Goal: Information Seeking & Learning: Learn about a topic

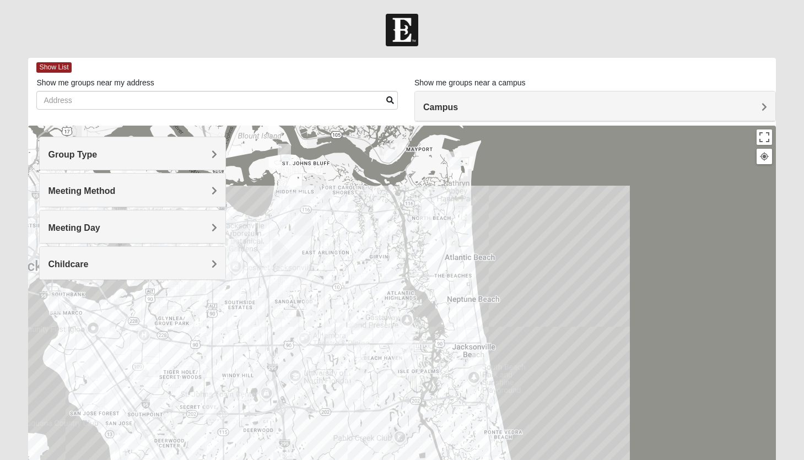
click at [588, 111] on h4 "Campus" at bounding box center [595, 107] width 344 height 10
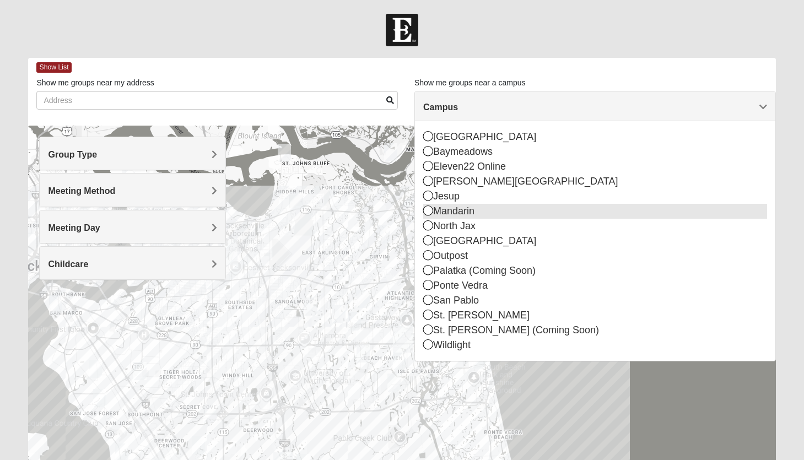
click at [429, 212] on icon at bounding box center [428, 210] width 10 height 10
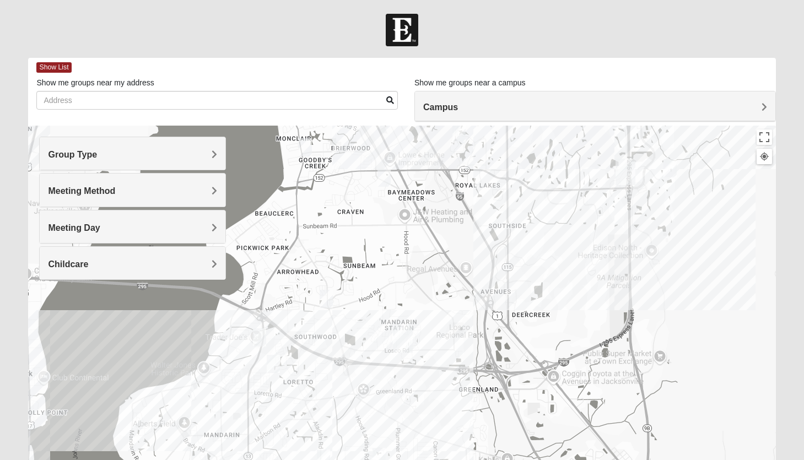
click at [97, 151] on span "Group Type" at bounding box center [72, 154] width 49 height 9
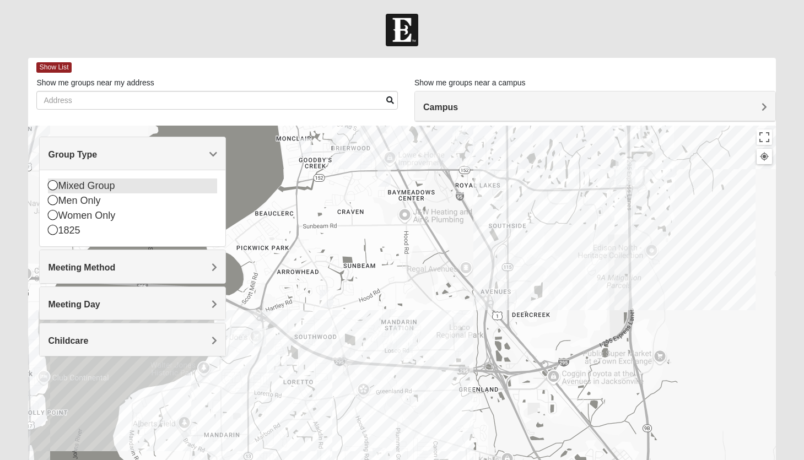
click at [108, 186] on div "Mixed Group" at bounding box center [132, 186] width 169 height 15
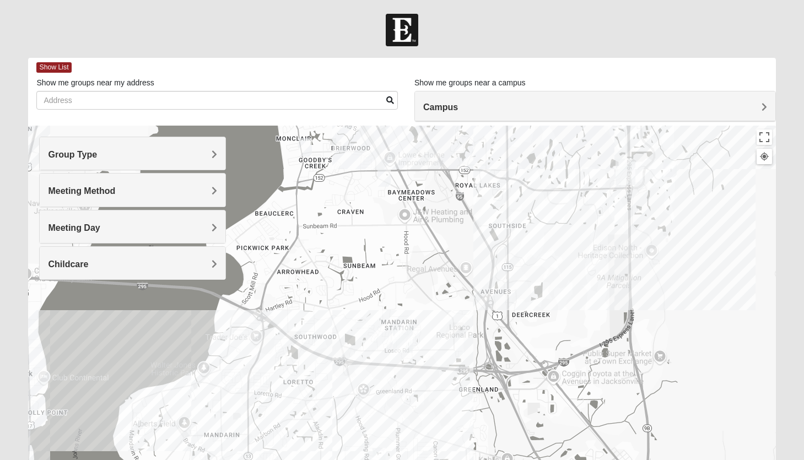
click at [106, 190] on span "Meeting Method" at bounding box center [81, 190] width 67 height 9
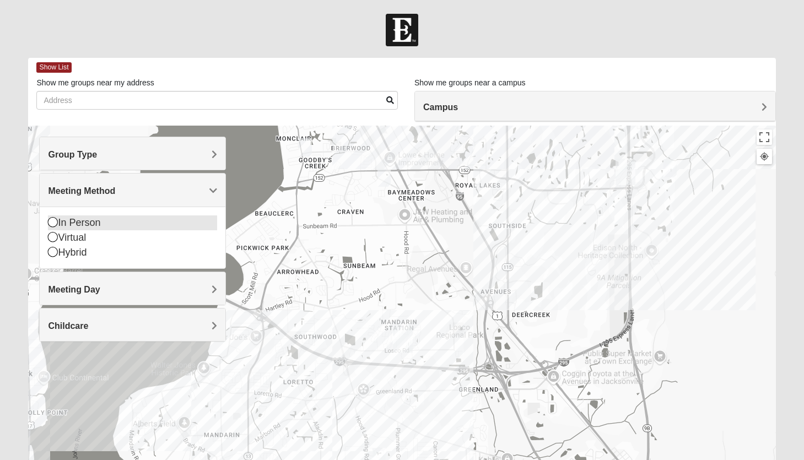
click at [88, 225] on div "In Person" at bounding box center [132, 222] width 169 height 15
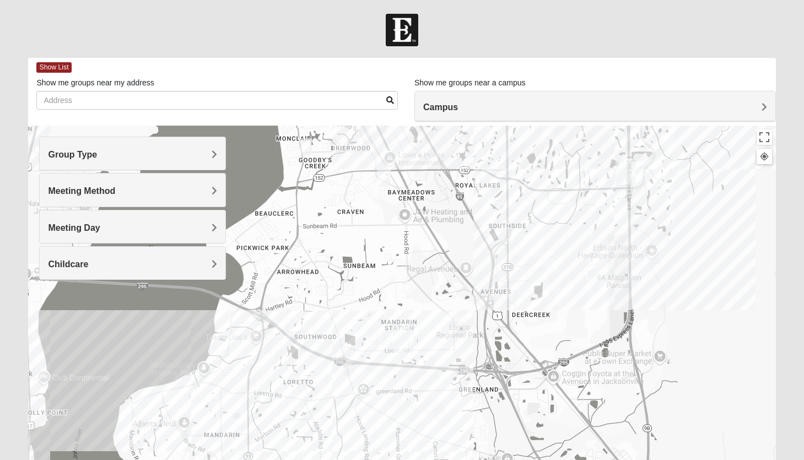
click at [88, 227] on span "Meeting Day" at bounding box center [74, 227] width 52 height 9
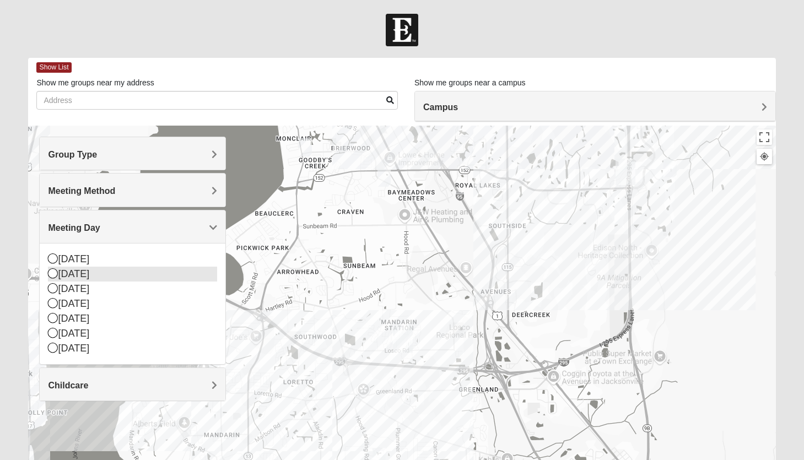
click at [79, 268] on div "[DATE]" at bounding box center [132, 274] width 169 height 15
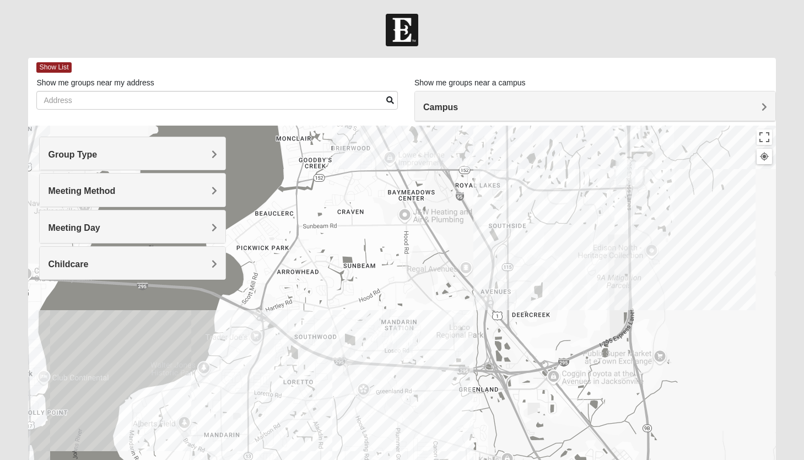
click at [79, 262] on span "Childcare" at bounding box center [68, 263] width 40 height 9
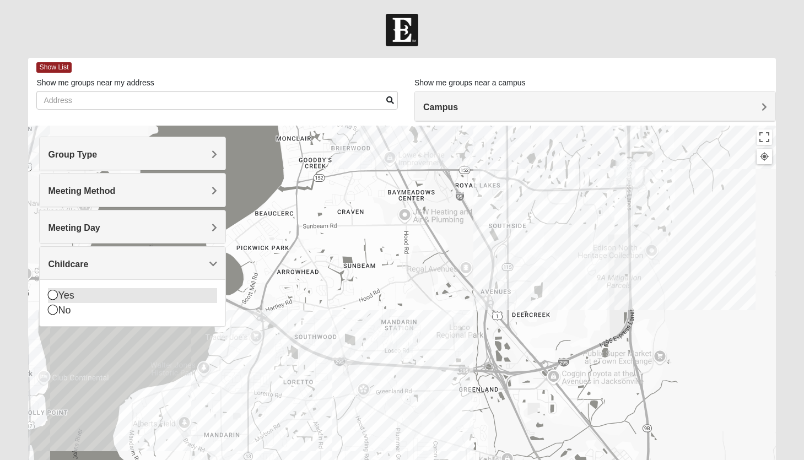
click at [69, 294] on div "Yes" at bounding box center [132, 295] width 169 height 15
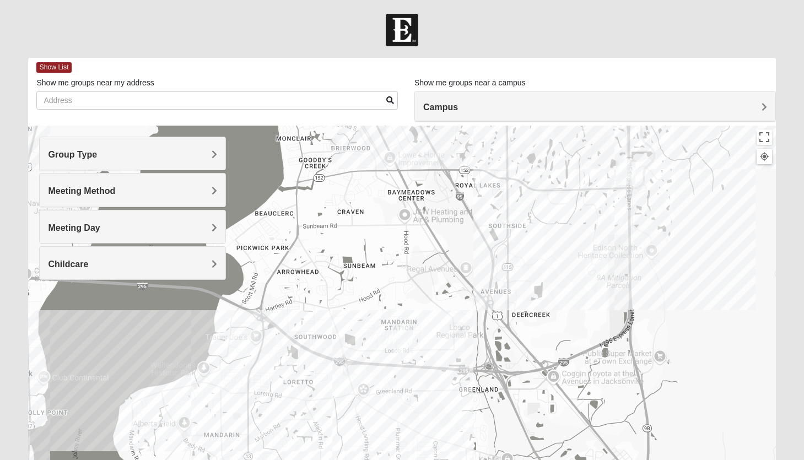
click at [403, 351] on img "Mandarin" at bounding box center [403, 339] width 20 height 26
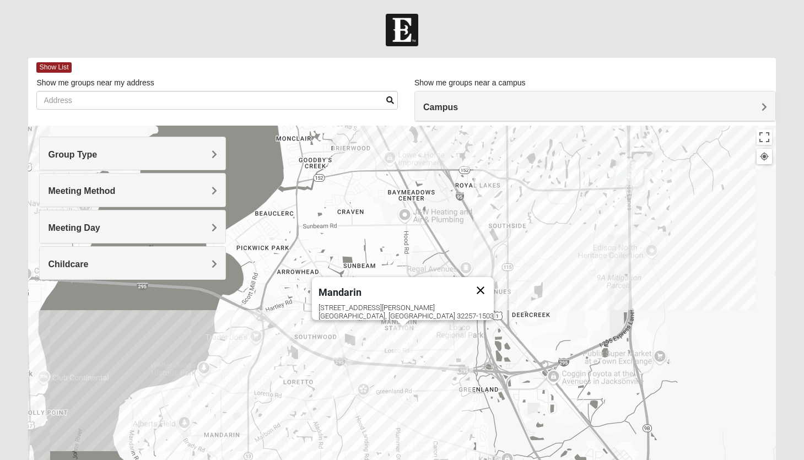
click at [467, 283] on button "Close" at bounding box center [480, 290] width 26 height 26
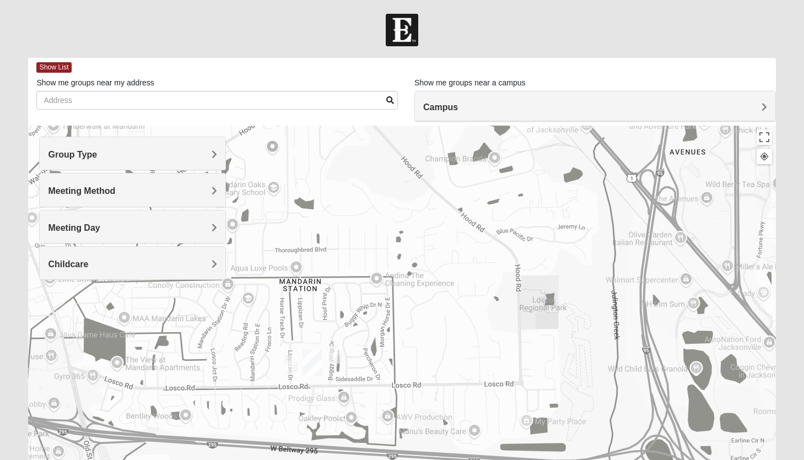
click at [291, 361] on img "On Campus Mixed Lockley 32257" at bounding box center [290, 364] width 13 height 18
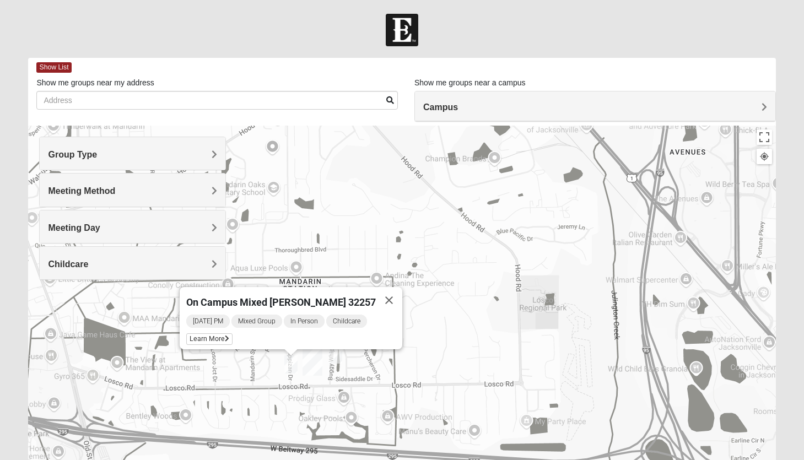
click at [336, 351] on img "On Campus Mixed Hoffstatter 32257" at bounding box center [335, 354] width 13 height 18
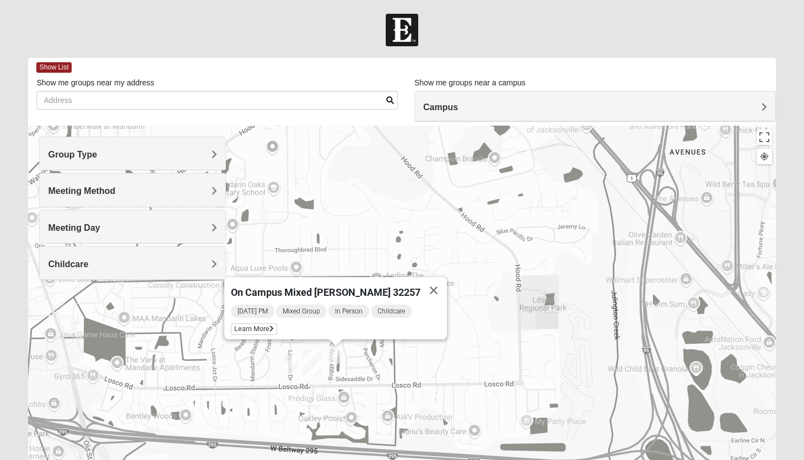
click at [291, 360] on img "On Campus Mixed Lockley 32257" at bounding box center [290, 364] width 13 height 18
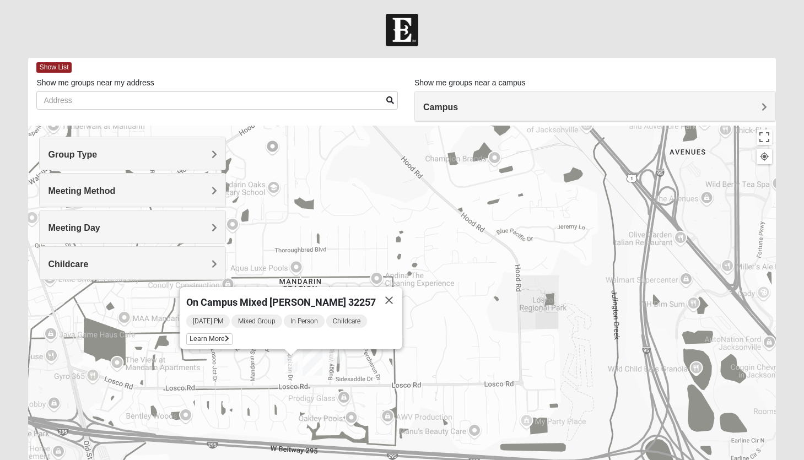
click at [509, 191] on div "On Campus Mixed Lockley 32257 Monday PM Mixed Group In Person Childcare Learn M…" at bounding box center [401, 346] width 747 height 441
click at [554, 99] on div "Campus" at bounding box center [595, 106] width 360 height 30
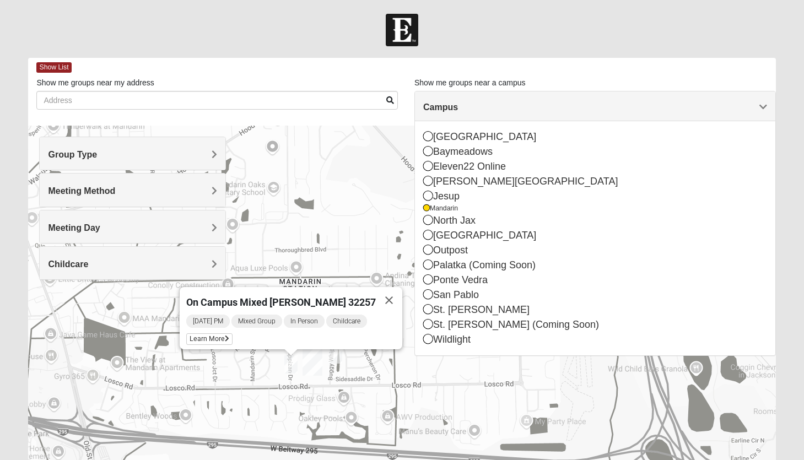
click at [263, 51] on form "Log In Find A Group Error Show List Loading Groups" at bounding box center [402, 310] width 804 height 593
click at [296, 68] on div "Show List" at bounding box center [405, 67] width 739 height 19
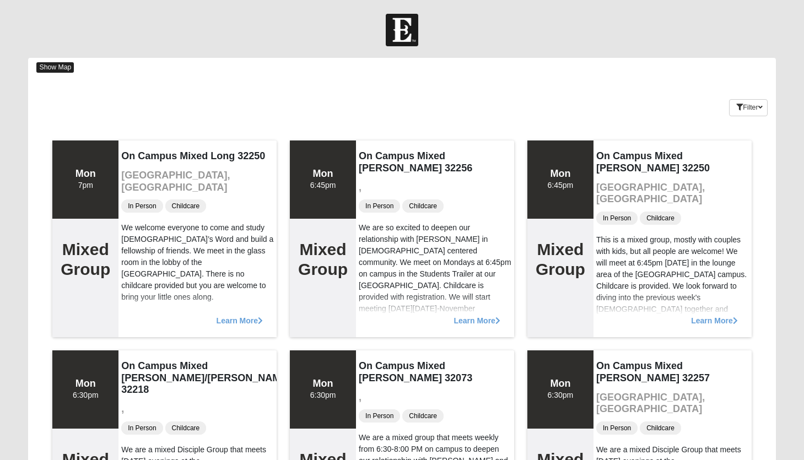
click at [58, 65] on span "Show Map" at bounding box center [54, 67] width 37 height 10
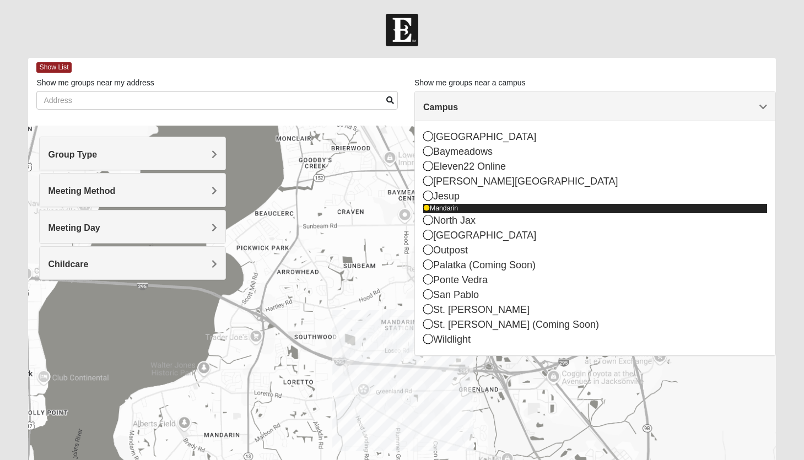
click at [426, 207] on icon at bounding box center [426, 208] width 7 height 7
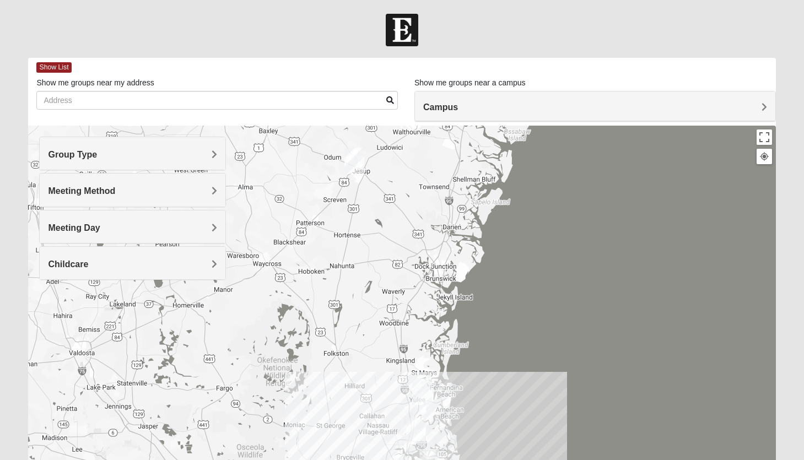
click at [521, 96] on div "Campus" at bounding box center [595, 106] width 360 height 30
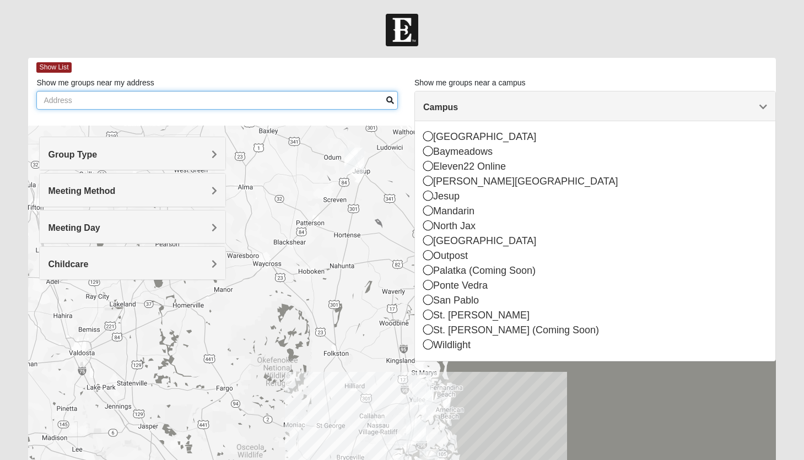
click at [242, 103] on input "Show me groups near my address" at bounding box center [216, 100] width 361 height 19
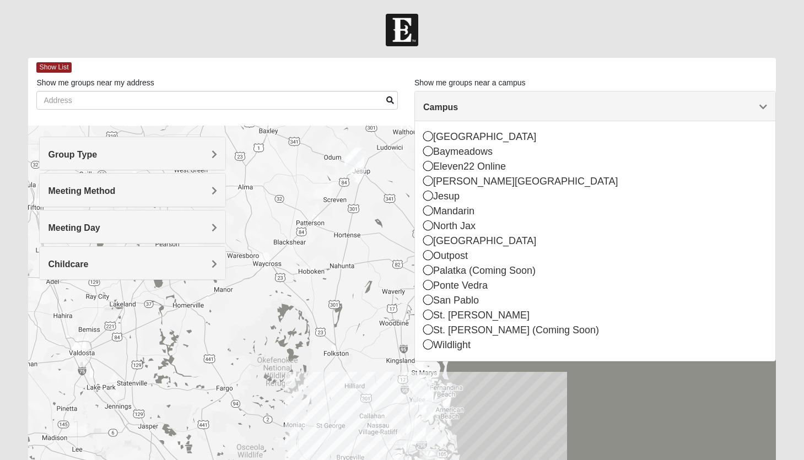
click at [97, 151] on span "Group Type" at bounding box center [72, 154] width 49 height 9
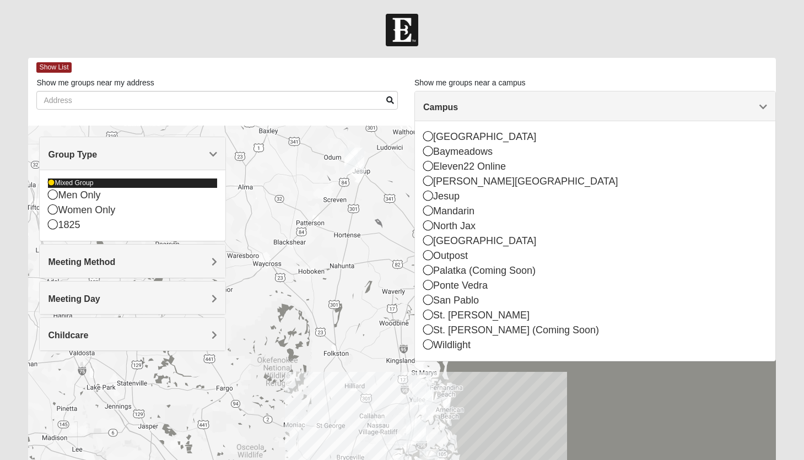
click at [75, 182] on div "Mixed Group" at bounding box center [132, 183] width 169 height 9
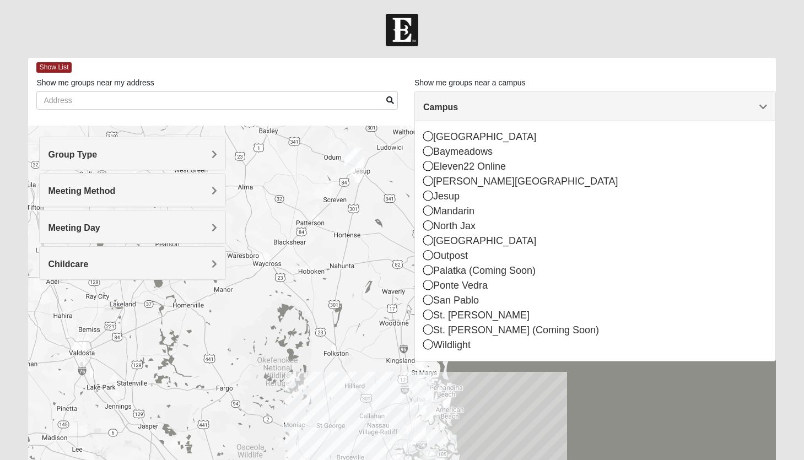
click at [165, 181] on div "Meeting Method" at bounding box center [133, 190] width 186 height 33
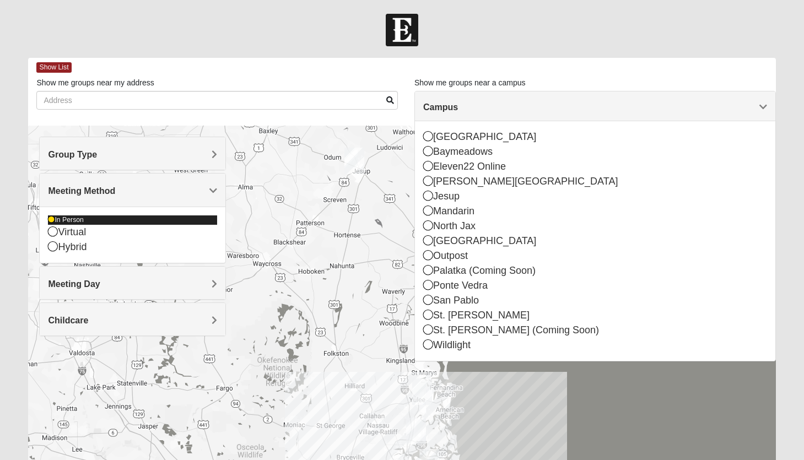
click at [50, 219] on icon at bounding box center [51, 220] width 7 height 7
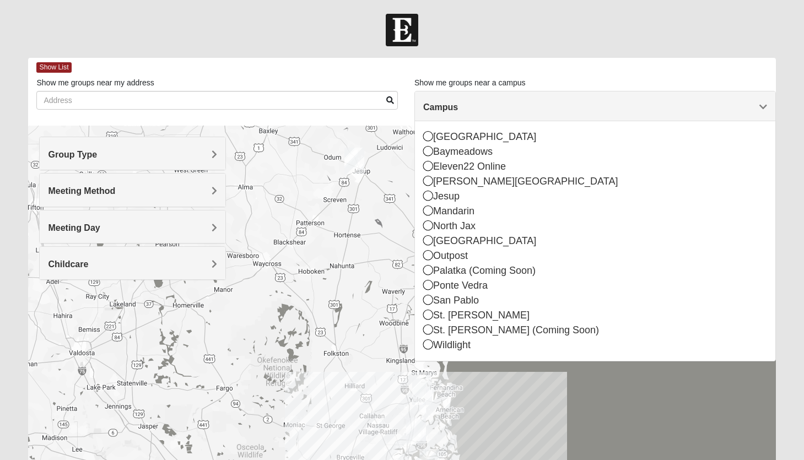
click at [93, 225] on span "Meeting Day" at bounding box center [74, 227] width 52 height 9
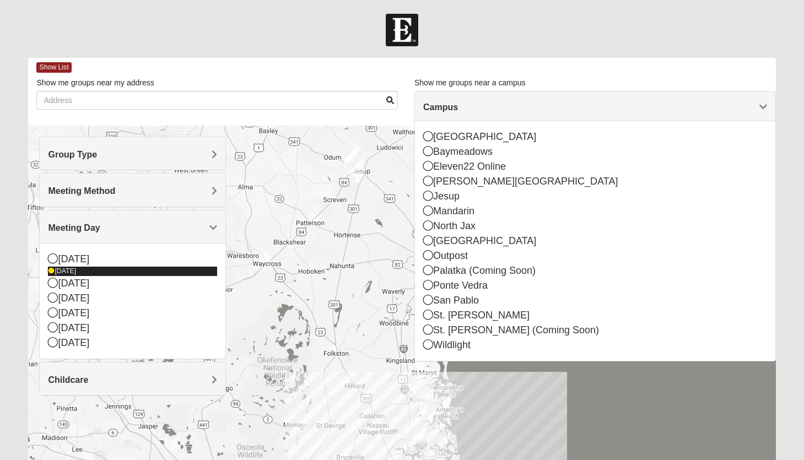
click at [52, 271] on icon at bounding box center [51, 271] width 7 height 7
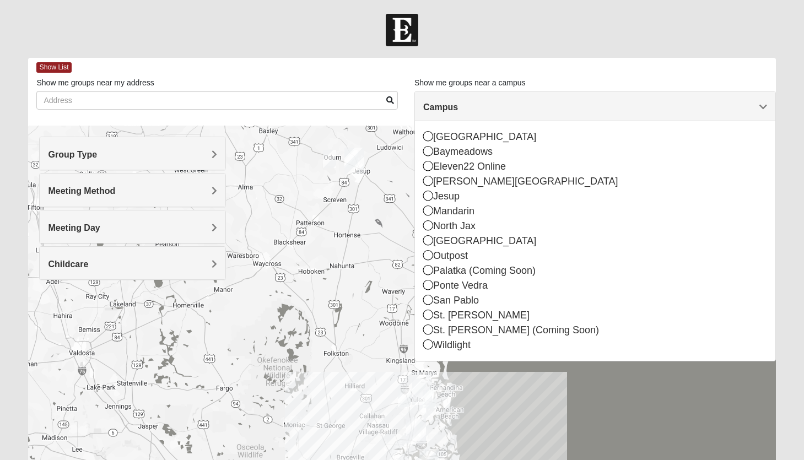
click at [112, 262] on h4 "Childcare" at bounding box center [132, 264] width 169 height 10
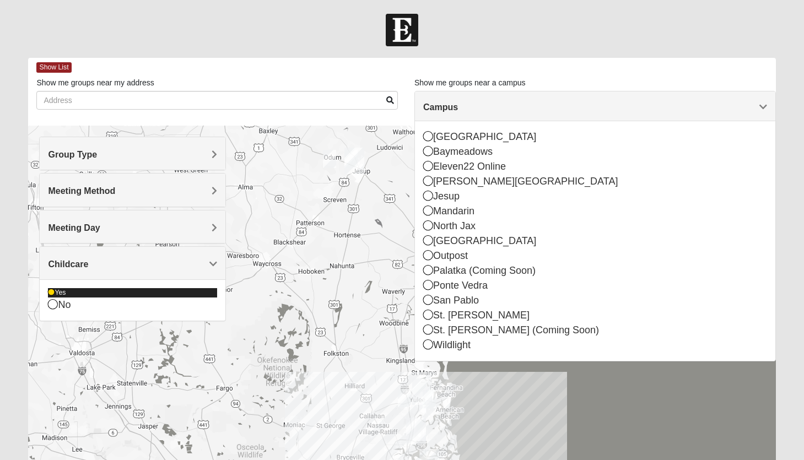
click at [51, 292] on icon at bounding box center [51, 292] width 7 height 7
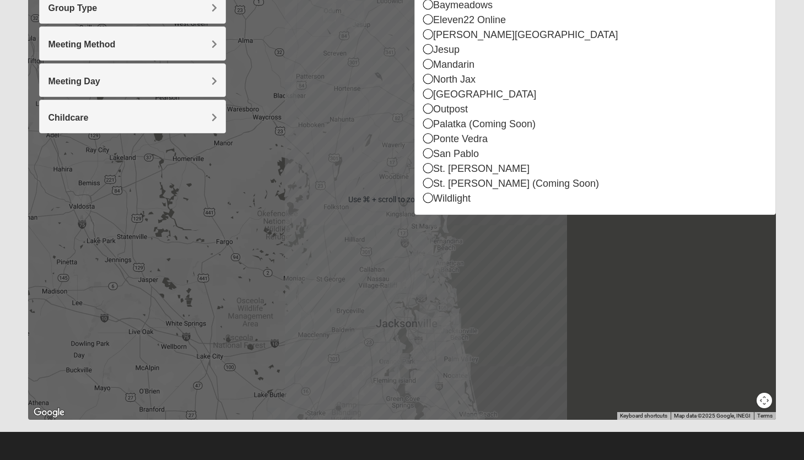
scroll to position [147, 0]
click at [561, 326] on div at bounding box center [401, 199] width 747 height 441
click at [312, 262] on div at bounding box center [401, 199] width 747 height 441
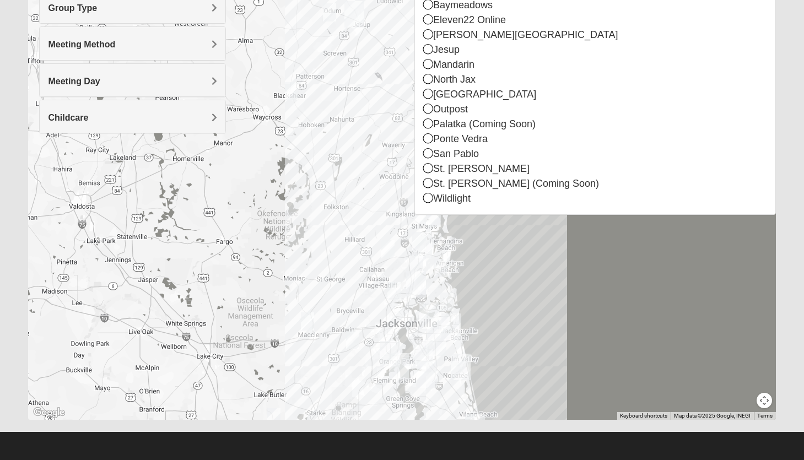
click at [503, 293] on div at bounding box center [401, 199] width 747 height 441
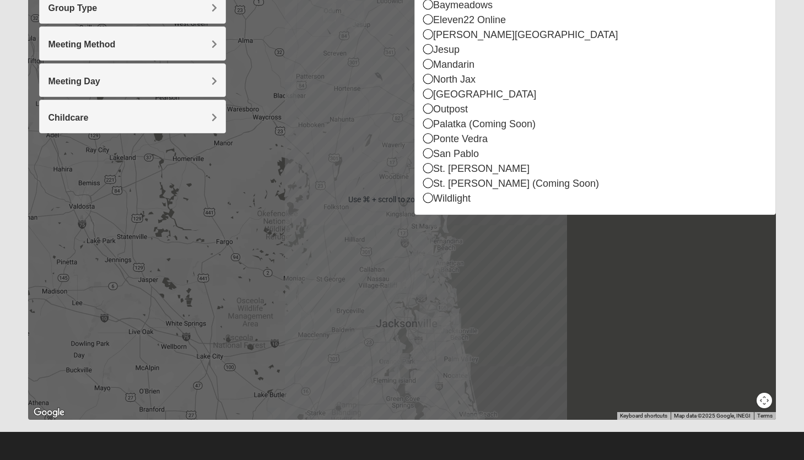
click at [310, 215] on div at bounding box center [401, 199] width 747 height 441
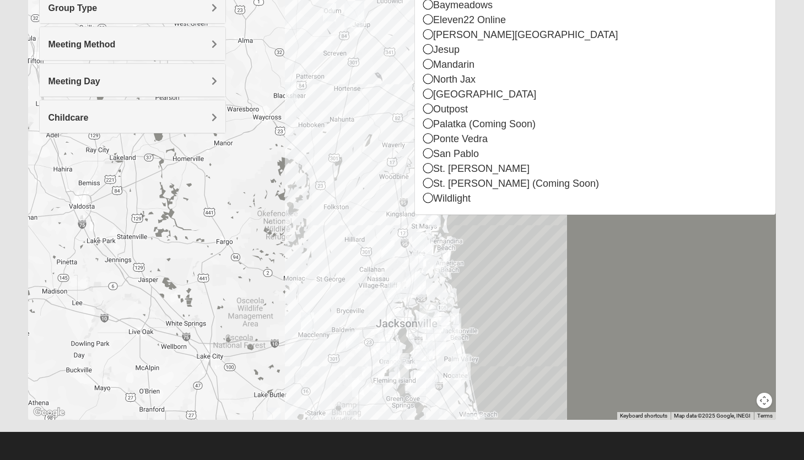
click at [430, 314] on img "Arlington" at bounding box center [429, 315] width 20 height 26
click at [435, 337] on img "Baymeadows" at bounding box center [436, 342] width 20 height 26
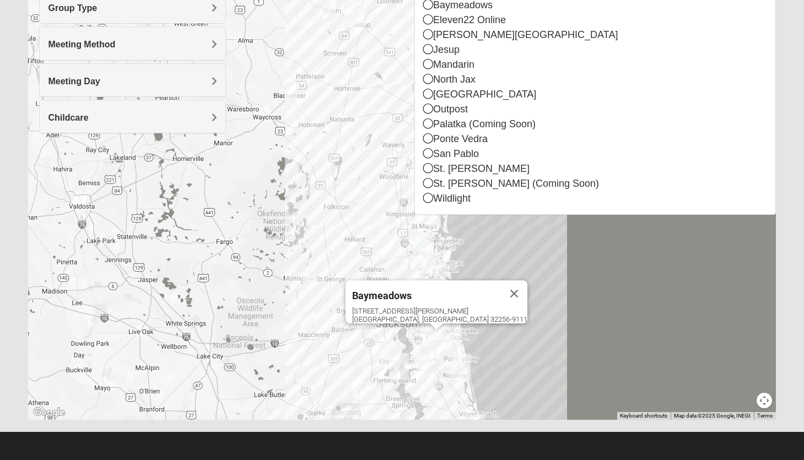
click at [420, 349] on img "Mandarin" at bounding box center [423, 353] width 20 height 26
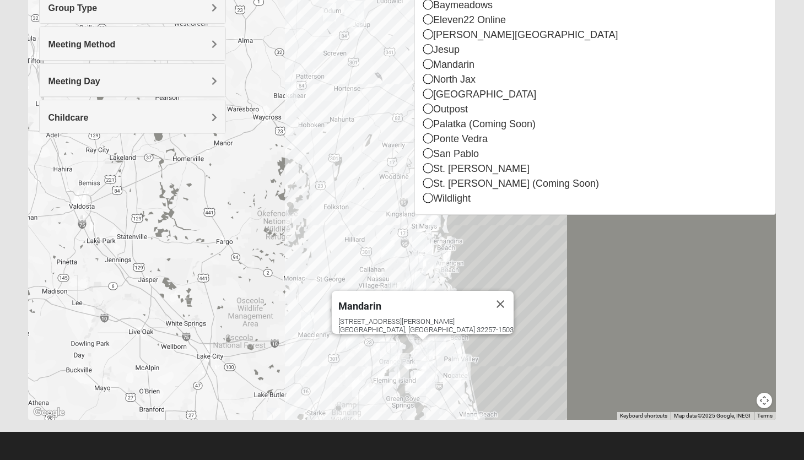
click at [420, 349] on img "Mandarin" at bounding box center [423, 353] width 20 height 26
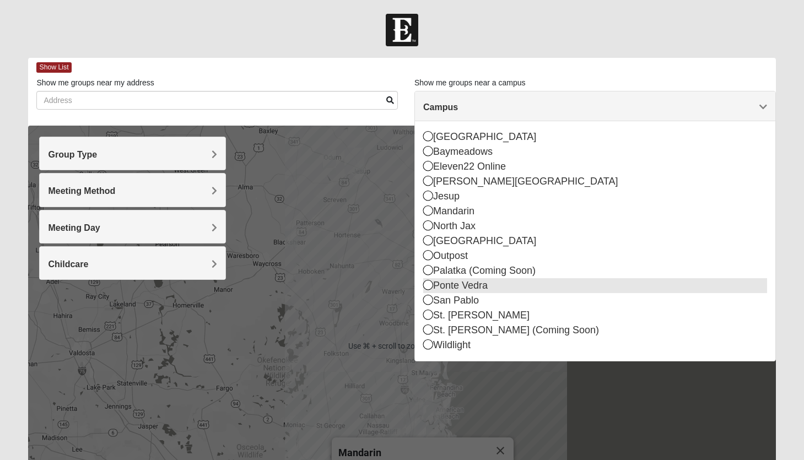
scroll to position [0, 0]
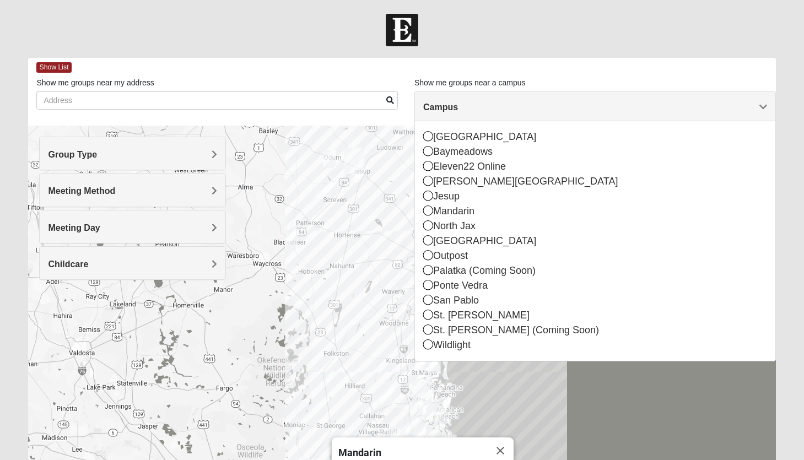
click at [458, 107] on span "Campus" at bounding box center [440, 106] width 35 height 9
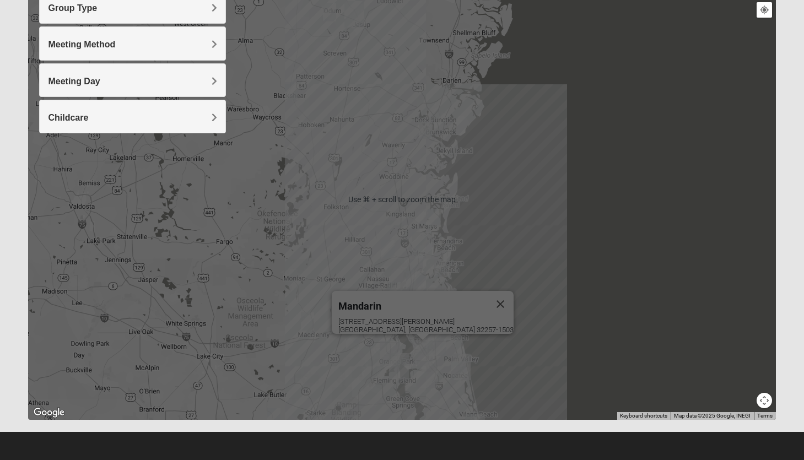
scroll to position [147, 0]
click at [381, 300] on span "Mandarin" at bounding box center [359, 306] width 43 height 12
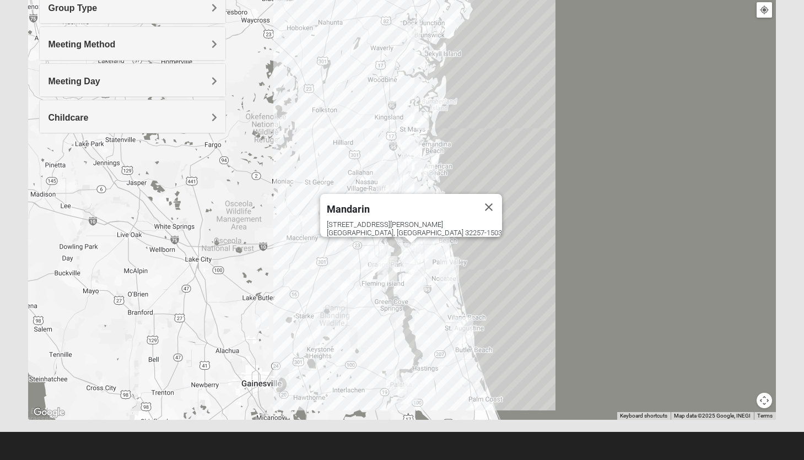
drag, startPoint x: 507, startPoint y: 306, endPoint x: 497, endPoint y: 208, distance: 98.1
click at [497, 208] on div "Mandarin [STREET_ADDRESS][PERSON_NAME]" at bounding box center [401, 199] width 747 height 441
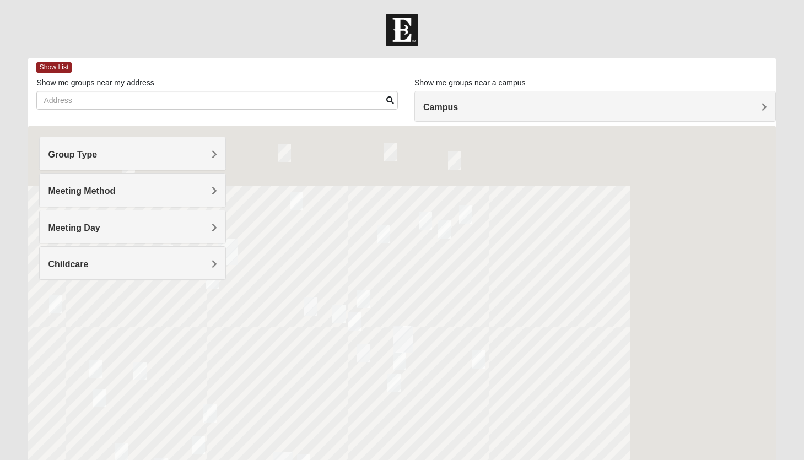
scroll to position [147, 0]
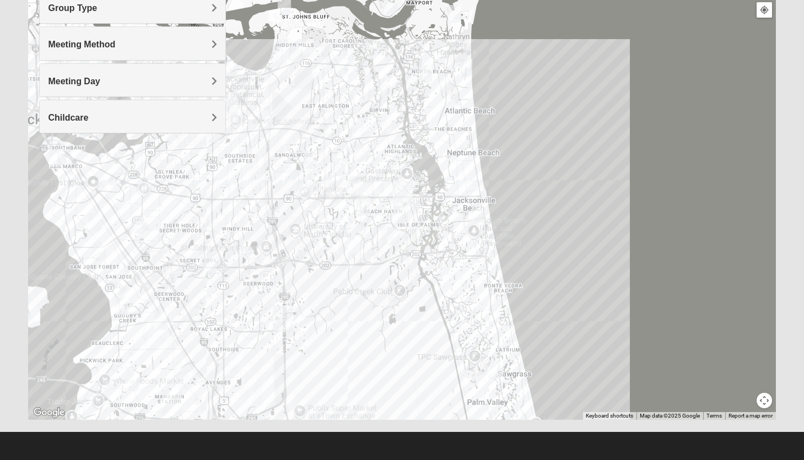
click at [401, 190] on img "San Pablo" at bounding box center [403, 193] width 20 height 26
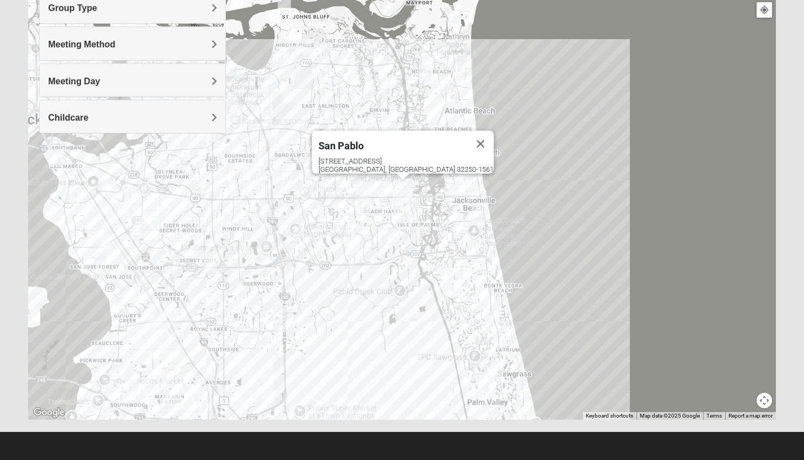
click at [381, 309] on div "San Pablo 14286 Beach Blvd Jacksonville, FL 32250-1561" at bounding box center [401, 199] width 747 height 441
click at [319, 241] on div "San Pablo 14286 Beach Blvd Jacksonville, FL 32250-1561" at bounding box center [401, 199] width 747 height 441
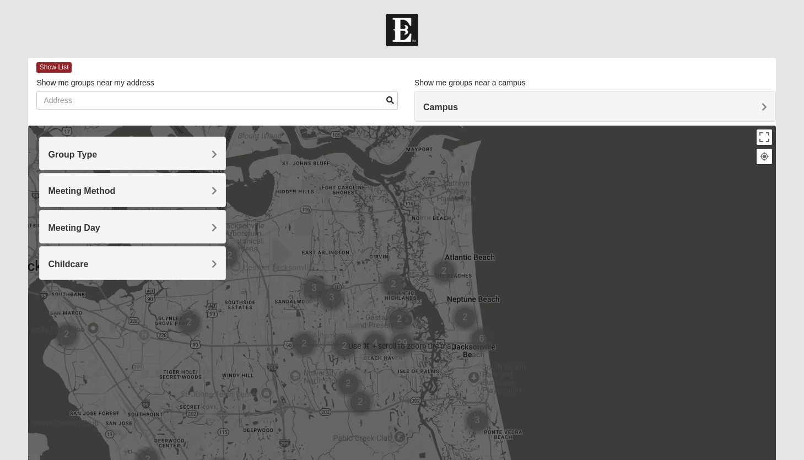
click at [507, 113] on div "Campus" at bounding box center [595, 106] width 360 height 30
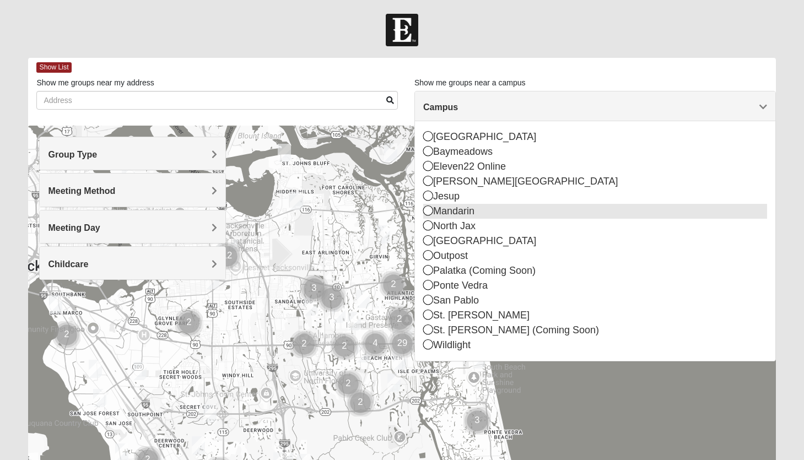
click at [426, 212] on icon at bounding box center [428, 210] width 10 height 10
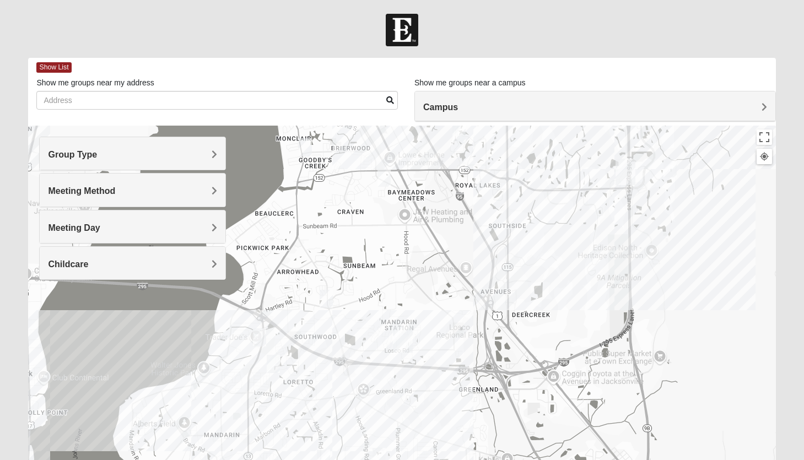
click at [397, 347] on img "Mandarin" at bounding box center [403, 339] width 20 height 26
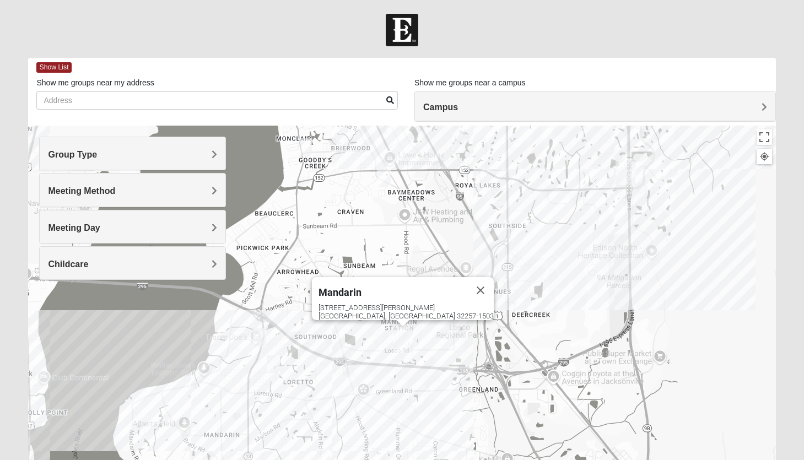
click at [394, 349] on img "Mandarin" at bounding box center [403, 339] width 20 height 26
click at [467, 284] on button "Close" at bounding box center [480, 290] width 26 height 26
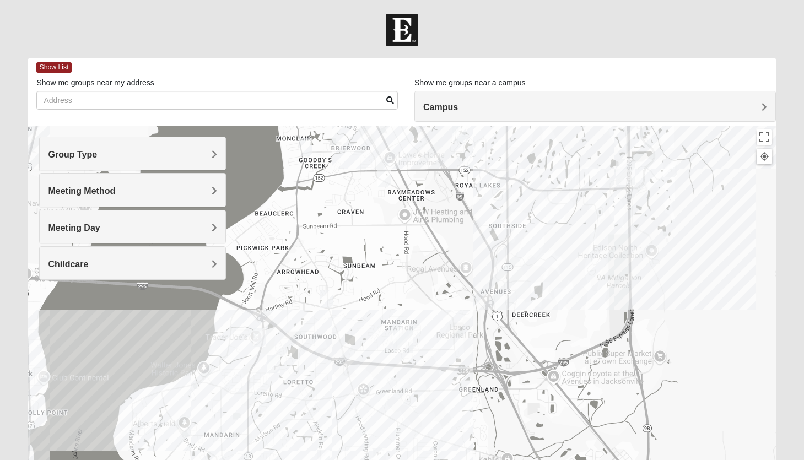
click at [393, 351] on img "Mandarin" at bounding box center [403, 339] width 20 height 26
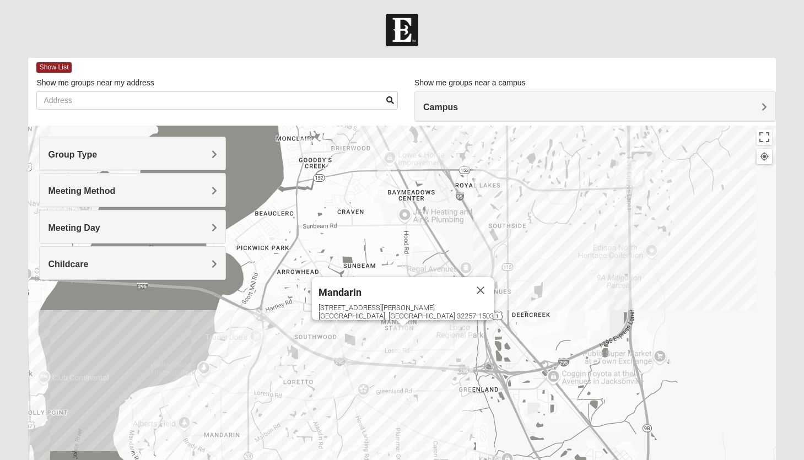
click at [393, 351] on img "Mandarin" at bounding box center [403, 339] width 20 height 26
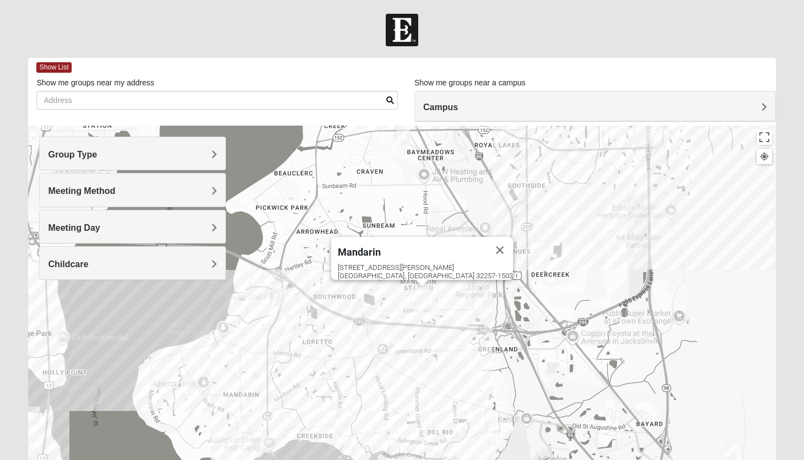
drag, startPoint x: 430, startPoint y: 342, endPoint x: 449, endPoint y: 305, distance: 42.1
click at [449, 305] on div "Mandarin [STREET_ADDRESS][PERSON_NAME]" at bounding box center [401, 346] width 747 height 441
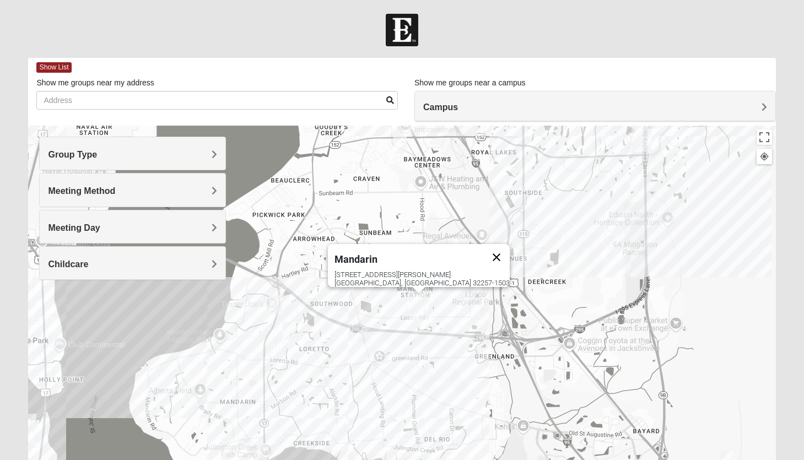
click at [483, 250] on button "Close" at bounding box center [496, 257] width 26 height 26
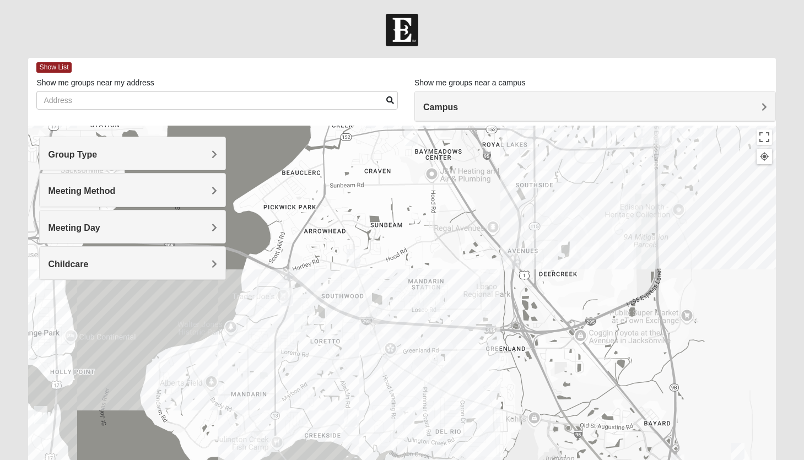
drag, startPoint x: 475, startPoint y: 246, endPoint x: 494, endPoint y: 236, distance: 20.9
click at [494, 236] on div at bounding box center [401, 346] width 747 height 441
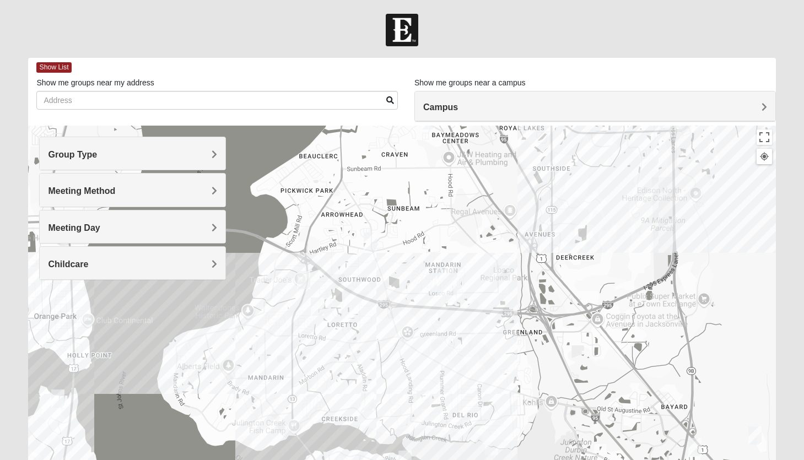
drag, startPoint x: 483, startPoint y: 230, endPoint x: 493, endPoint y: 203, distance: 28.8
click at [493, 203] on div at bounding box center [401, 346] width 747 height 441
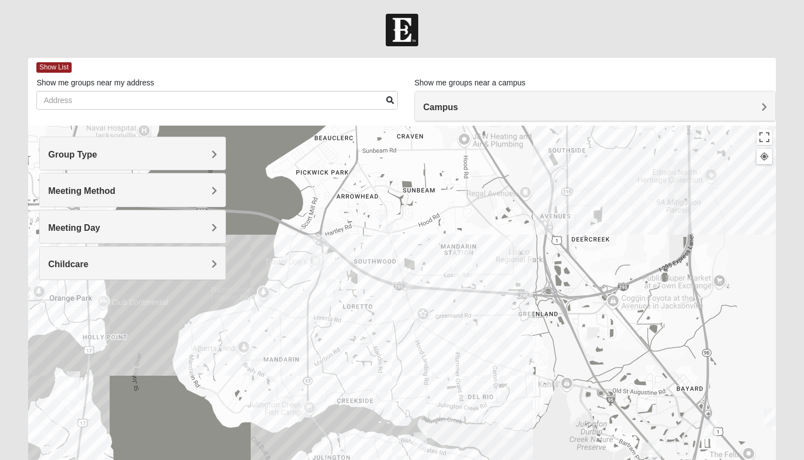
click at [450, 271] on div at bounding box center [401, 346] width 747 height 441
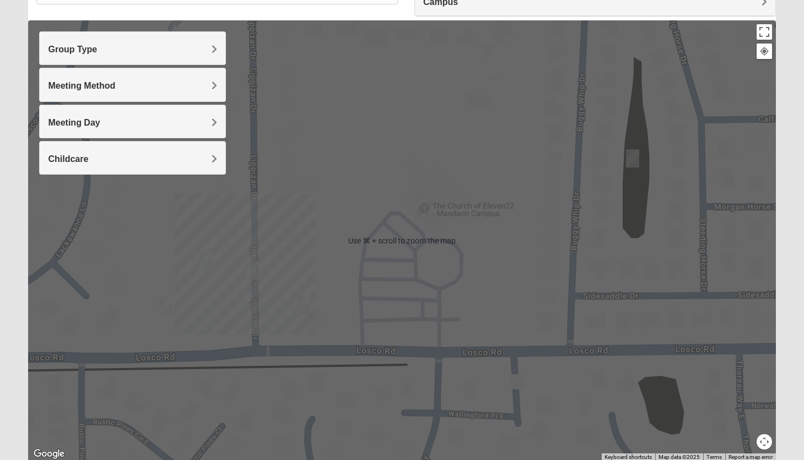
scroll to position [106, 0]
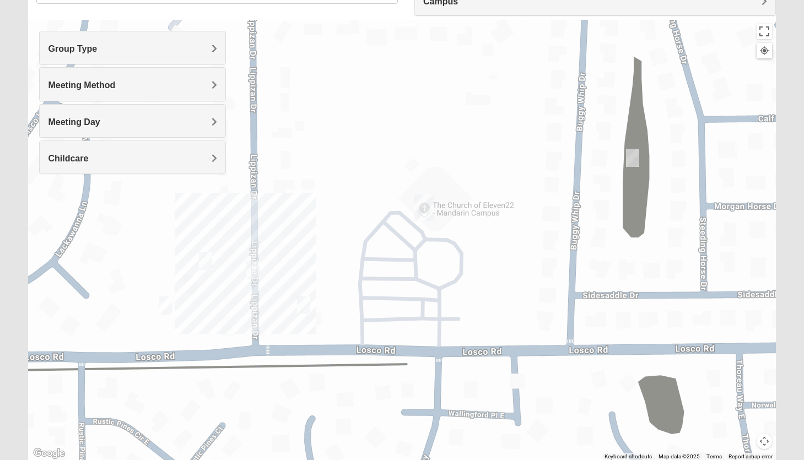
click at [299, 130] on div at bounding box center [401, 240] width 747 height 441
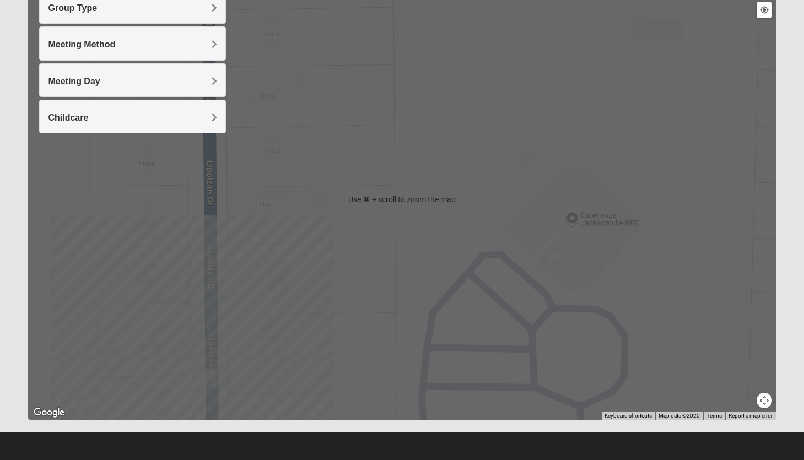
scroll to position [147, 0]
click at [299, 260] on div at bounding box center [401, 199] width 747 height 441
click at [291, 304] on div at bounding box center [401, 199] width 747 height 441
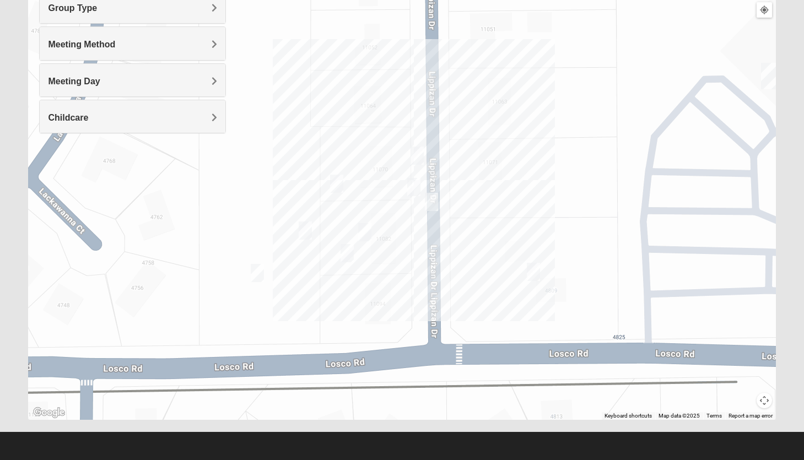
drag, startPoint x: 291, startPoint y: 304, endPoint x: 512, endPoint y: 127, distance: 283.8
click at [512, 127] on div at bounding box center [401, 199] width 747 height 441
click at [417, 153] on img "On Campus Mens Gruber 32257" at bounding box center [416, 156] width 13 height 18
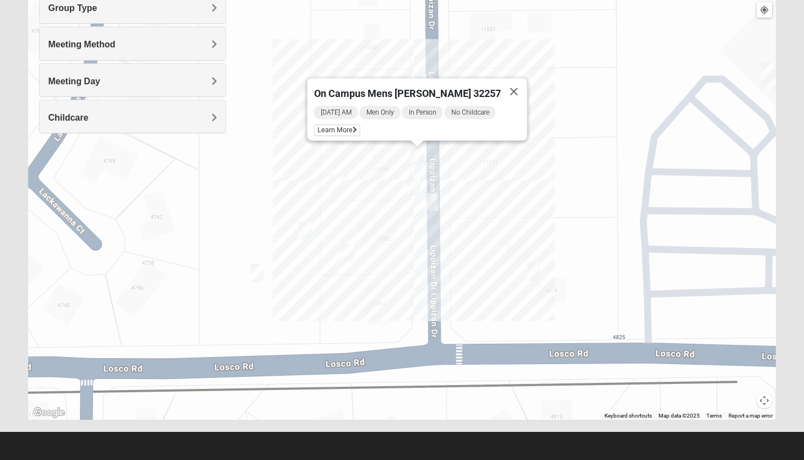
click at [412, 188] on img "On Campus Mens Hoffstatter 32257" at bounding box center [413, 187] width 13 height 18
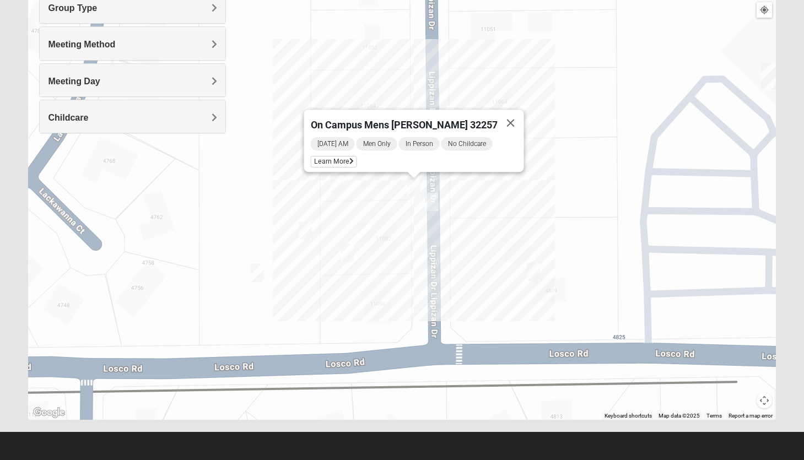
click at [338, 179] on img "On Campus Mens Schultz 32257" at bounding box center [336, 184] width 13 height 18
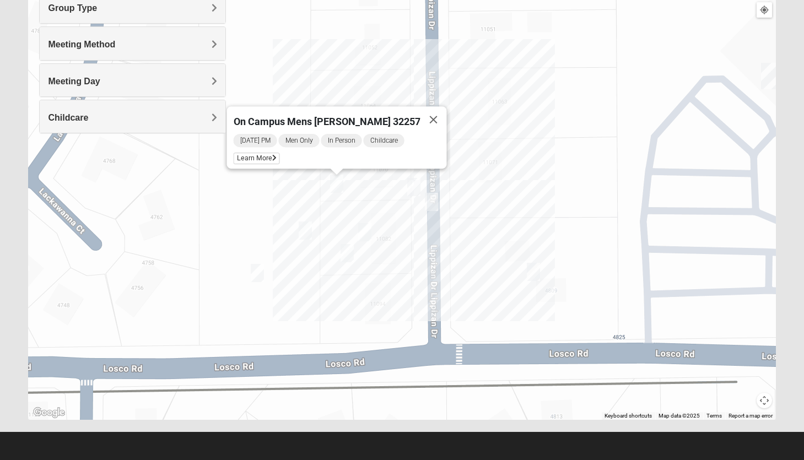
click at [306, 234] on img "On Campus Mixed Lockley 32257" at bounding box center [305, 230] width 13 height 18
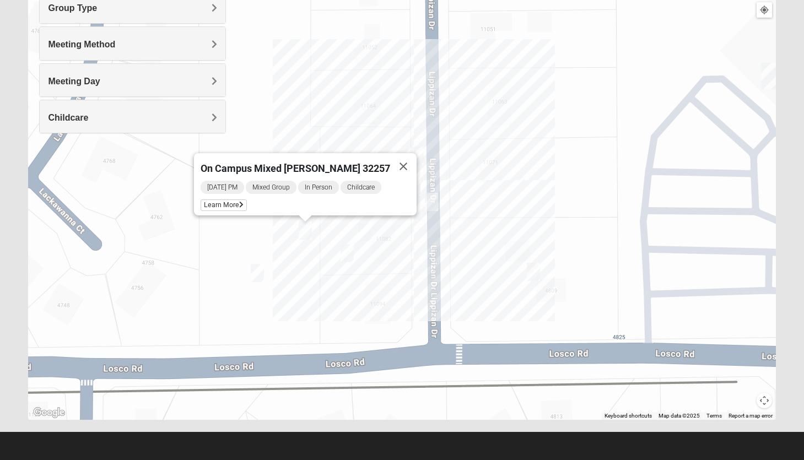
click at [349, 258] on img "On Campus Mixed Hannigan 32257" at bounding box center [346, 253] width 13 height 18
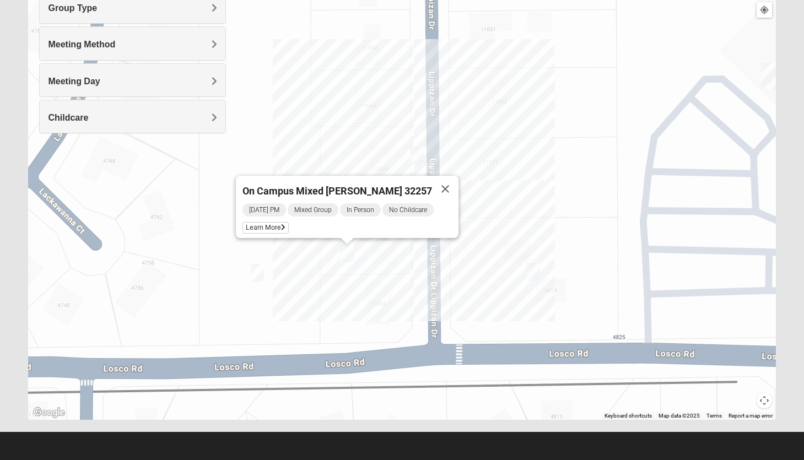
click at [369, 254] on div "On Campus Mixed [PERSON_NAME] 32257 [DATE] PM Mixed Group In Person No Childcar…" at bounding box center [401, 199] width 747 height 441
click at [258, 276] on img "On Campus Womens Perry 32257" at bounding box center [257, 273] width 13 height 18
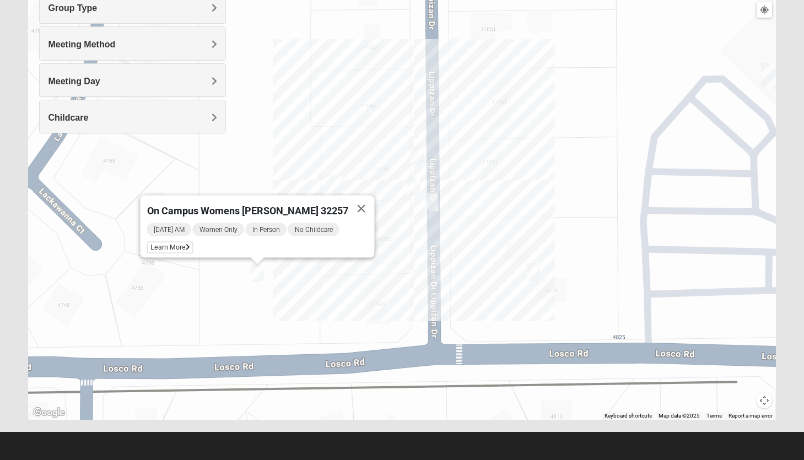
click at [366, 230] on img "On Campus Mixed Jones 32257" at bounding box center [364, 232] width 13 height 18
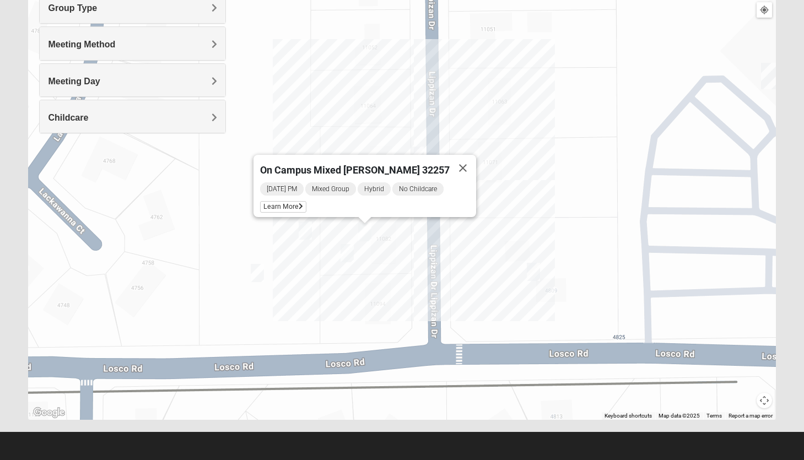
click at [531, 273] on img "On Campus Mens Willis 32257" at bounding box center [533, 272] width 13 height 18
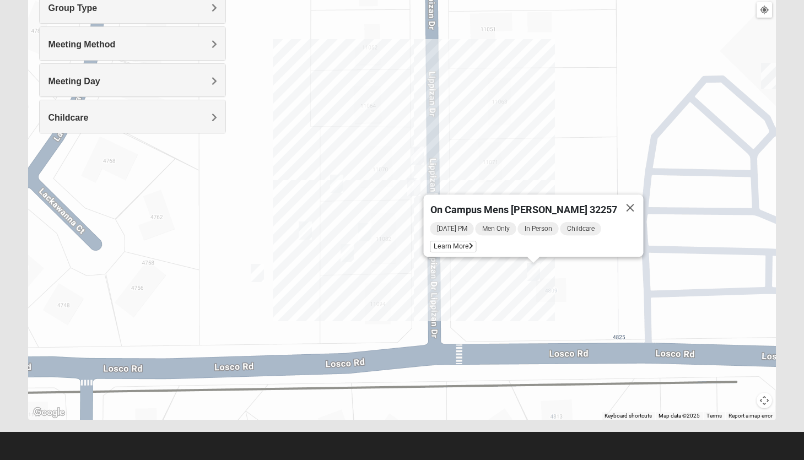
click at [469, 300] on div "On Campus Mens [PERSON_NAME] 32257 [DATE] PM Men Only In Person Childcare Learn…" at bounding box center [401, 199] width 747 height 441
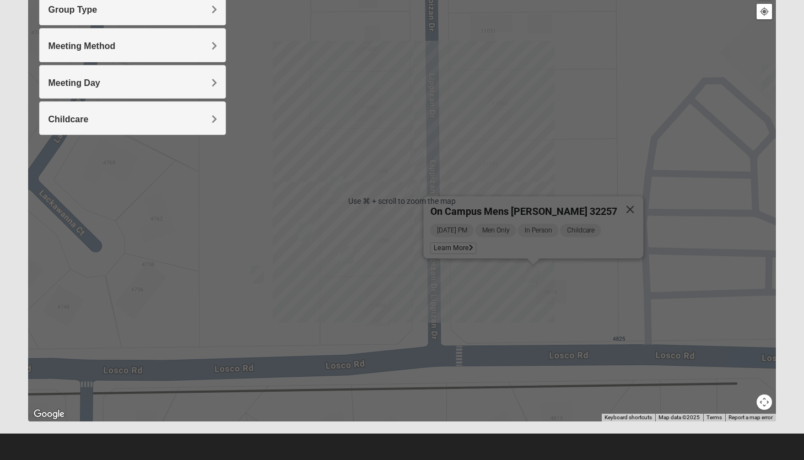
scroll to position [144, 0]
